Goal: Register for event/course

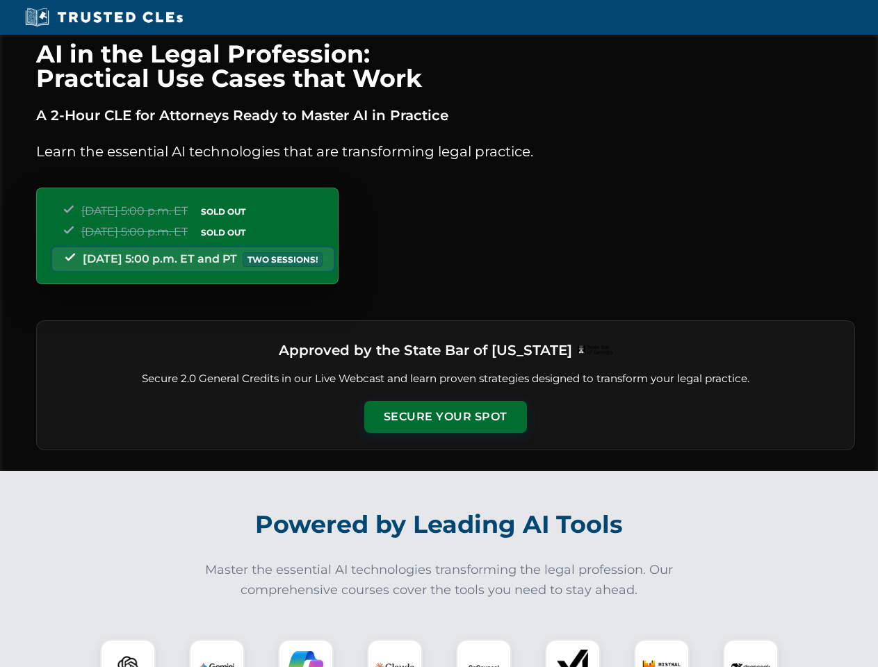
click at [445, 417] on button "Secure Your Spot" at bounding box center [445, 417] width 163 height 32
click at [128, 653] on img at bounding box center [128, 667] width 40 height 40
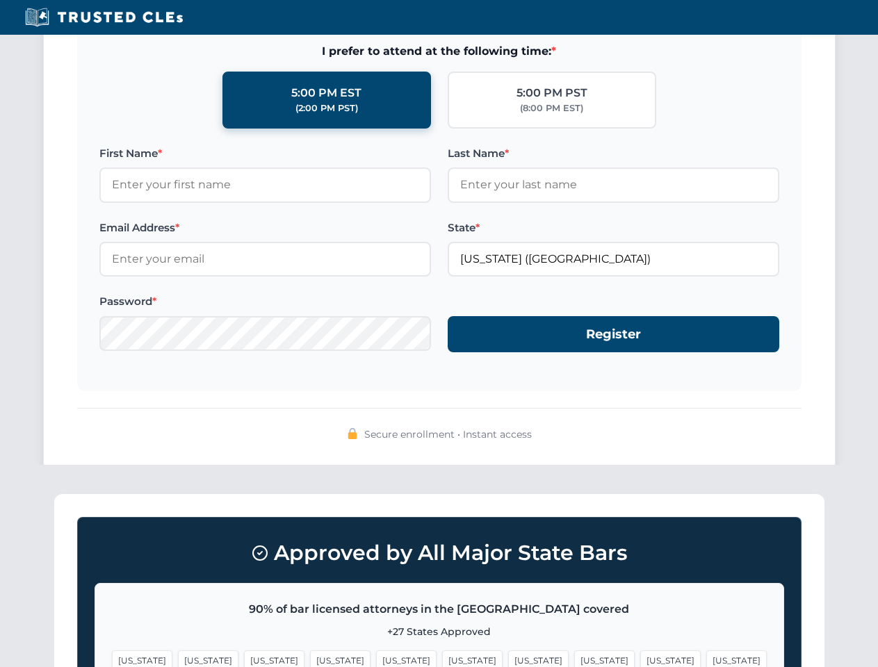
click at [442, 653] on span "[US_STATE]" at bounding box center [472, 660] width 60 height 20
click at [508, 653] on span "[US_STATE]" at bounding box center [538, 660] width 60 height 20
click at [640, 653] on span "[US_STATE]" at bounding box center [670, 660] width 60 height 20
